Goal: Information Seeking & Learning: Check status

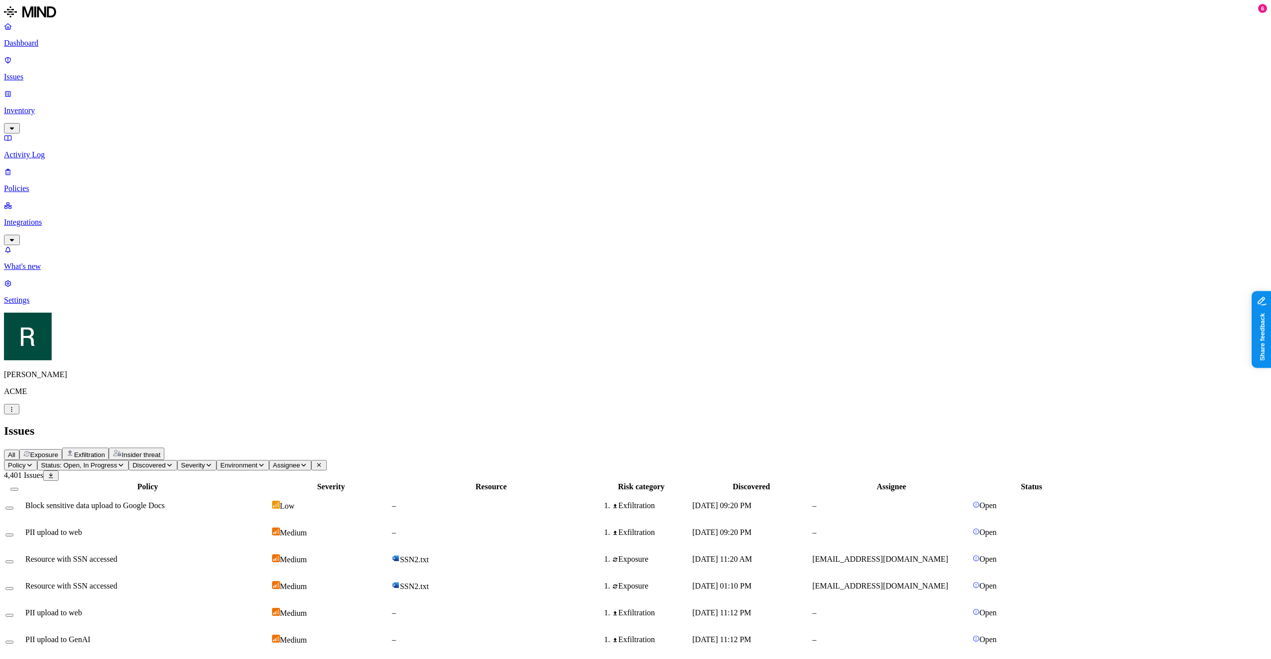
click at [216, 460] on button "Severity" at bounding box center [196, 465] width 39 height 10
click at [384, 448] on div "All Exposure Exfiltration Insider threat" at bounding box center [635, 454] width 1263 height 12
click at [205, 462] on span "Severity" at bounding box center [193, 465] width 24 height 7
click at [258, 462] on span "Environment" at bounding box center [238, 465] width 37 height 7
click at [300, 462] on span "Assignee" at bounding box center [286, 465] width 27 height 7
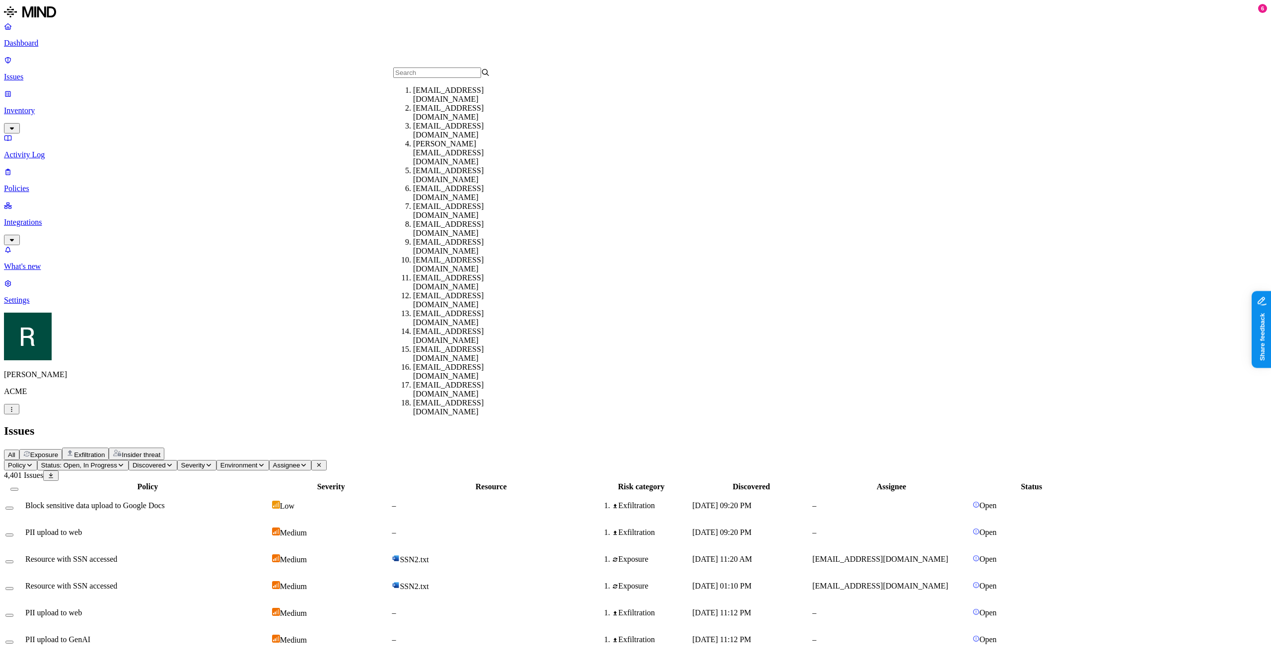
click at [166, 462] on span "Discovered" at bounding box center [149, 465] width 33 height 7
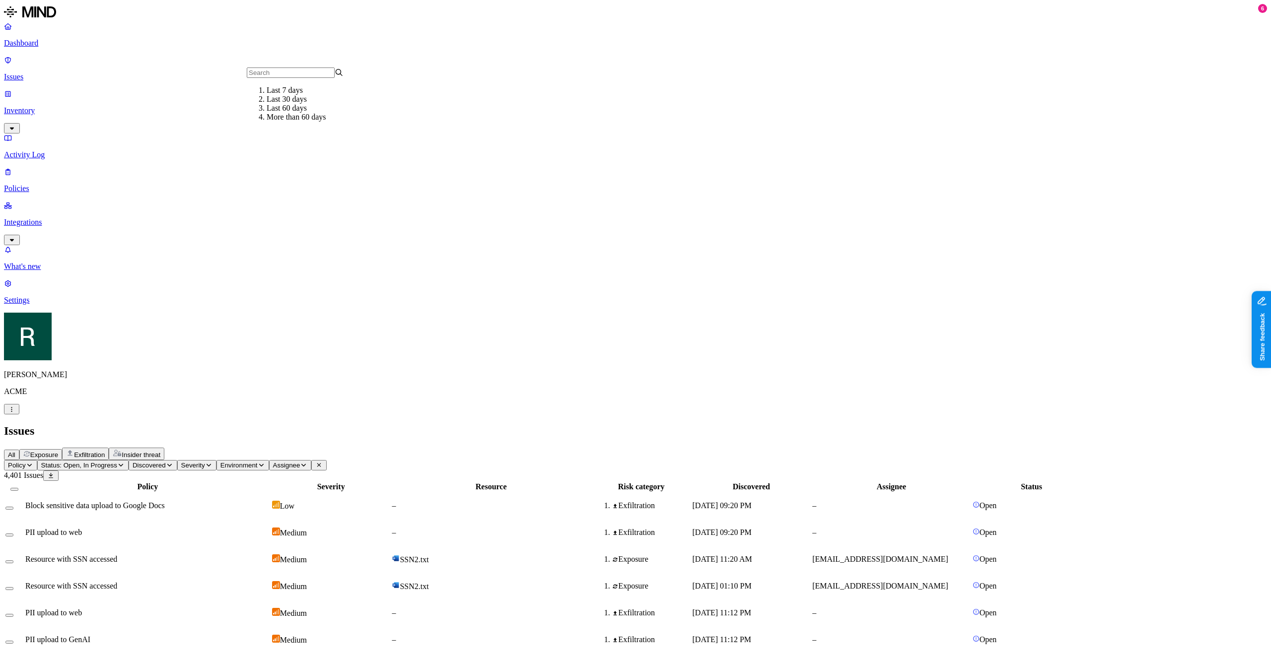
click at [37, 460] on button "Policy" at bounding box center [20, 465] width 33 height 10
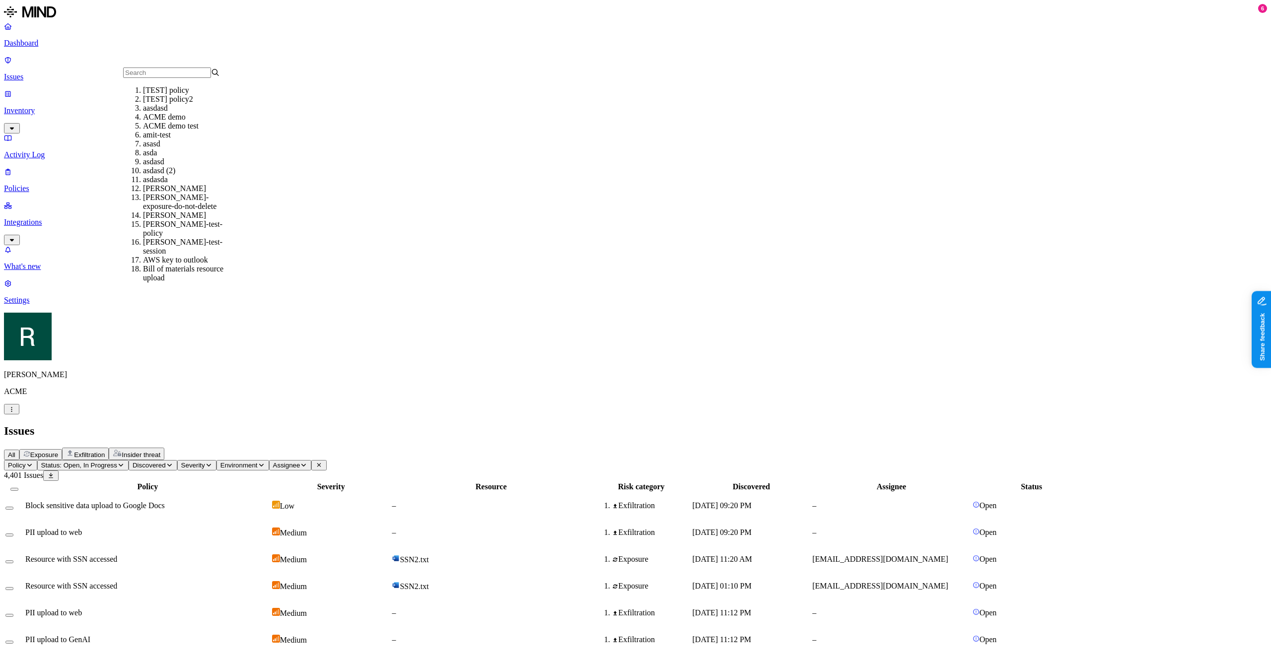
click at [58, 451] on span "Exposure" at bounding box center [44, 454] width 28 height 7
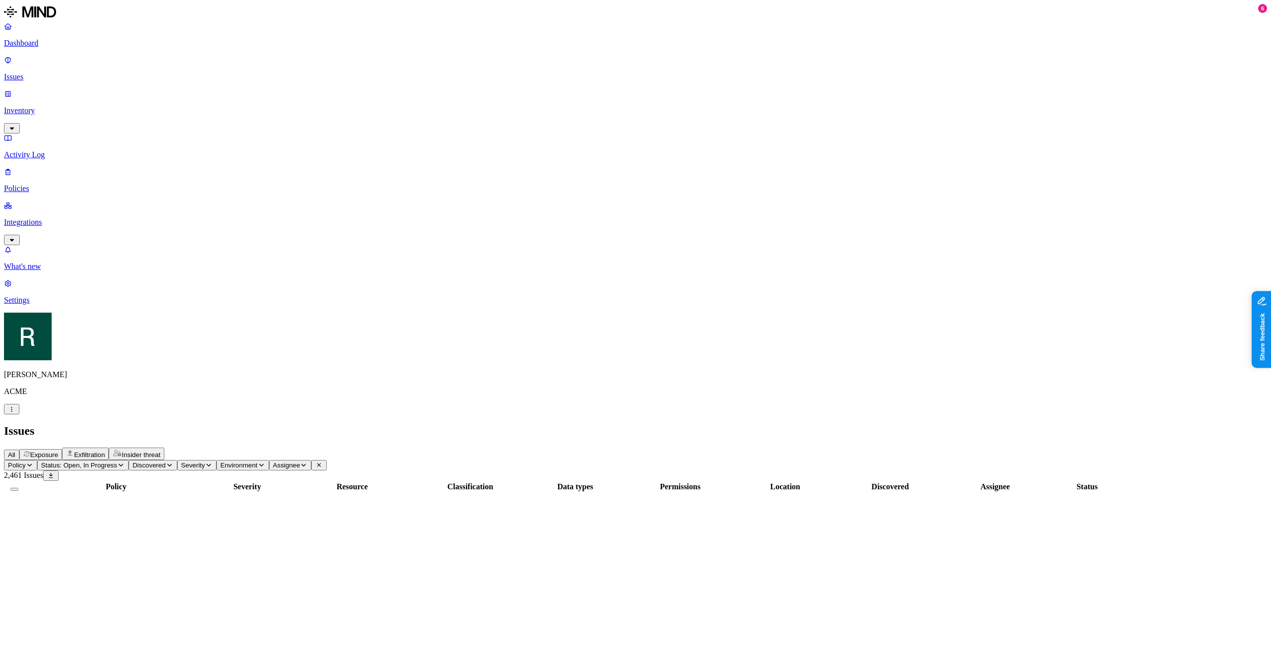
click at [164, 448] on button "Insider threat" at bounding box center [137, 454] width 56 height 12
click at [105, 451] on span "Exfiltration" at bounding box center [89, 454] width 31 height 7
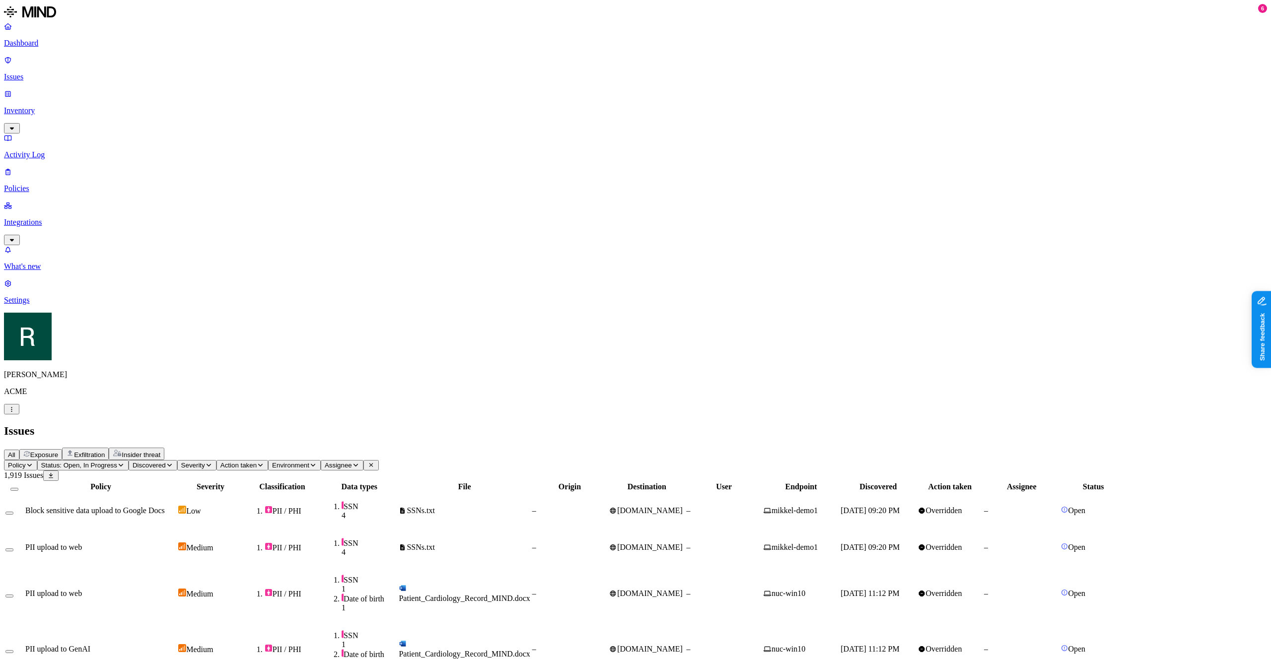
click at [257, 462] on span "Action taken" at bounding box center [238, 465] width 36 height 7
click at [354, 448] on div "All Exposure Exfiltration Insider threat" at bounding box center [635, 454] width 1263 height 12
click at [67, 134] on link "Activity Log" at bounding box center [635, 147] width 1263 height 26
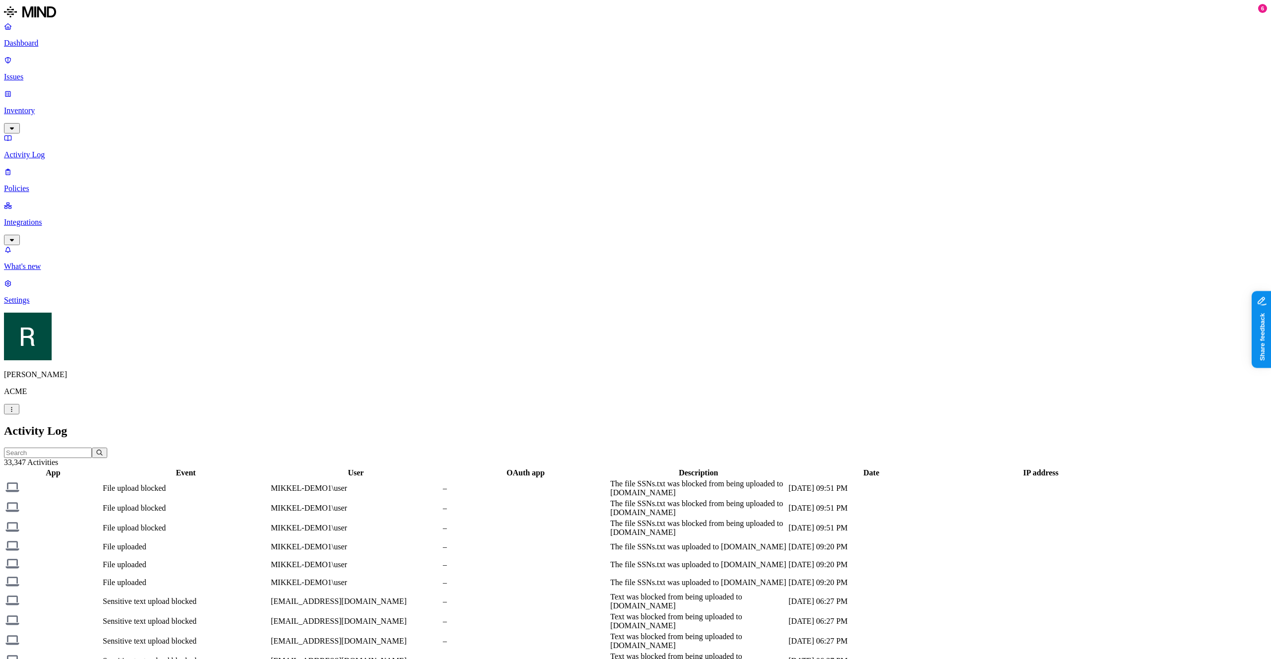
click at [787, 479] on td "The file SSNs.txt was blocked from being uploaded to [DOMAIN_NAME]" at bounding box center [698, 488] width 177 height 19
drag, startPoint x: 1176, startPoint y: 284, endPoint x: 984, endPoint y: 7, distance: 337.0
